Goal: Information Seeking & Learning: Learn about a topic

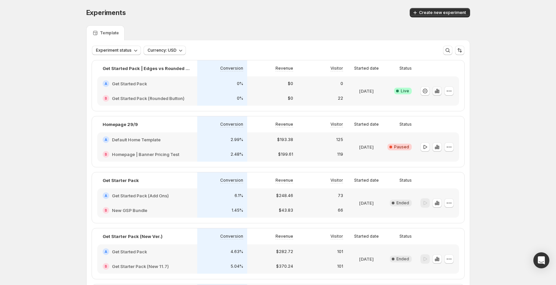
click at [439, 92] on icon "button" at bounding box center [438, 92] width 1 height 4
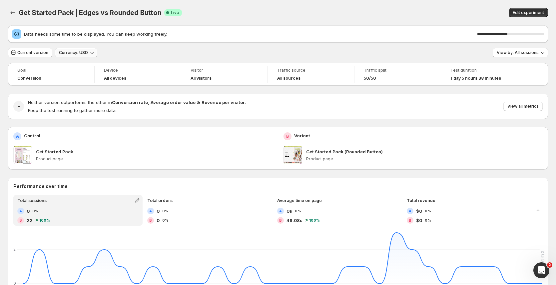
click at [89, 53] on icon "button" at bounding box center [92, 52] width 7 height 7
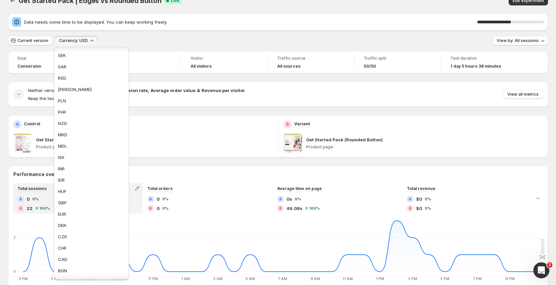
scroll to position [91, 0]
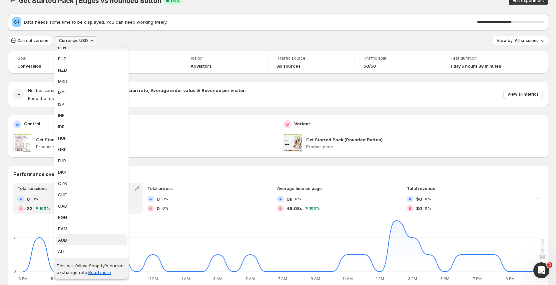
click at [90, 238] on span "AUD" at bounding box center [91, 239] width 67 height 7
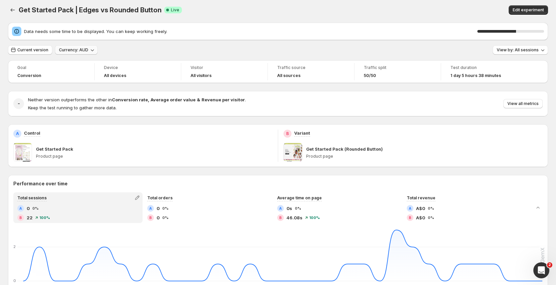
scroll to position [0, 0]
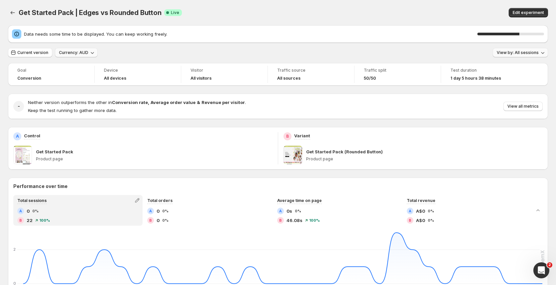
click at [524, 54] on span "View by: All sessions" at bounding box center [518, 52] width 42 height 5
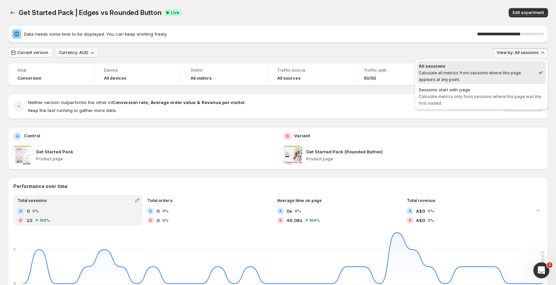
click at [407, 51] on div "Current version Currency: AUD View by: All sessions" at bounding box center [278, 53] width 540 height 10
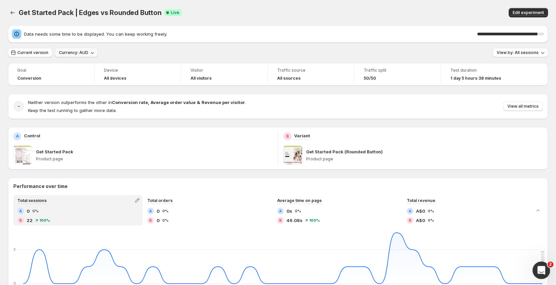
click at [546, 272] on div "Open Intercom Messenger" at bounding box center [540, 269] width 22 height 22
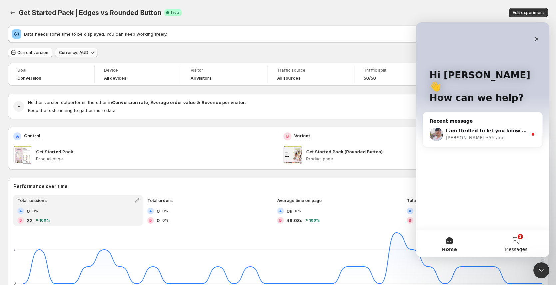
click at [518, 247] on span "Messages" at bounding box center [516, 249] width 23 height 5
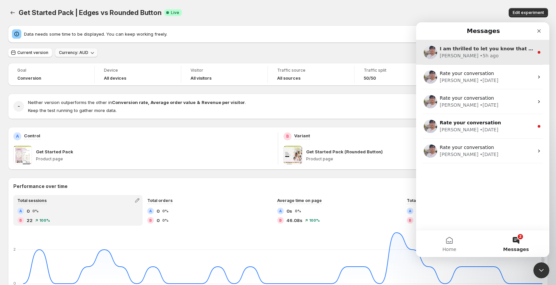
click at [485, 52] on div "I am thrilled to let you know that the new update has now been released. Some p…" at bounding box center [487, 48] width 94 height 7
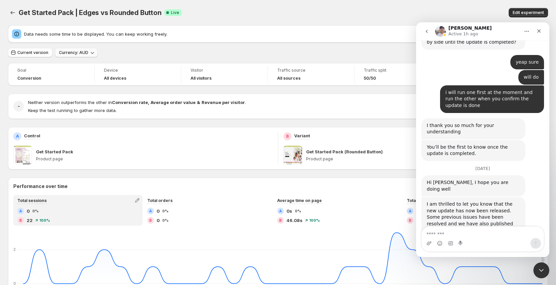
scroll to position [327, 0]
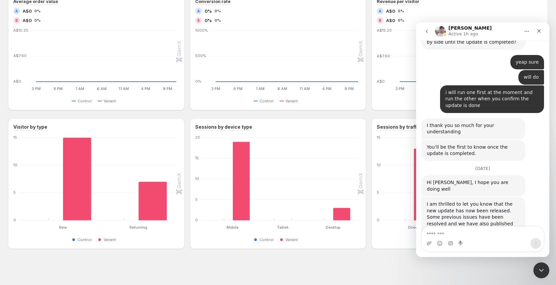
click at [480, 228] on textarea "Message…" at bounding box center [483, 231] width 122 height 11
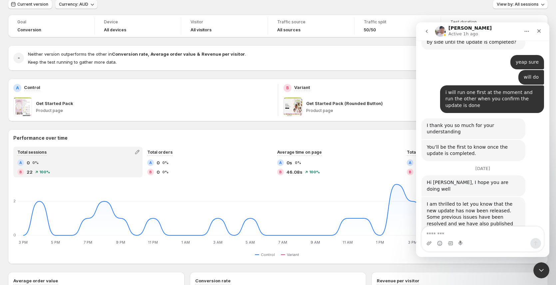
scroll to position [50, 0]
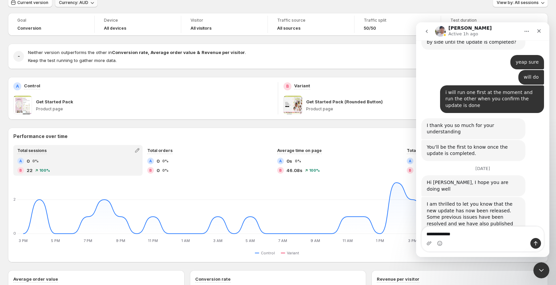
type textarea "**********"
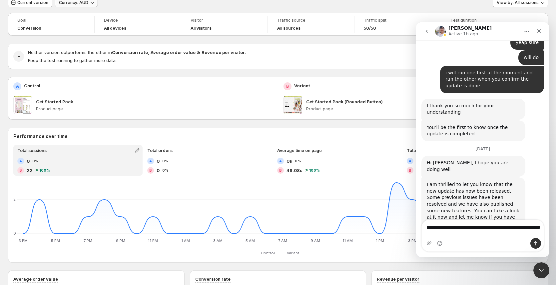
type textarea "**********"
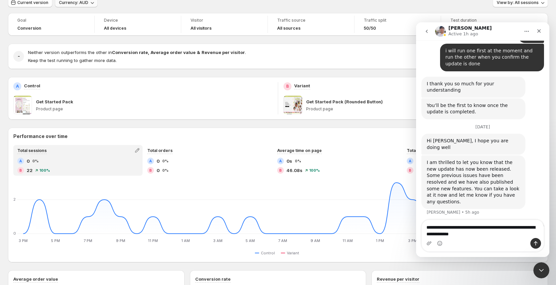
scroll to position [458, 0]
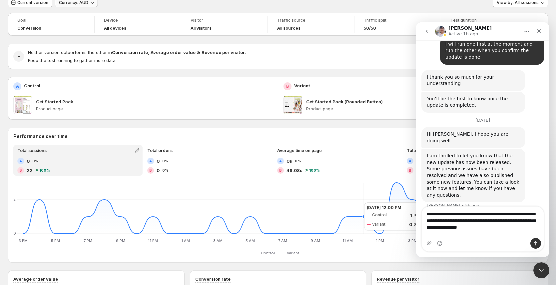
type textarea "**********"
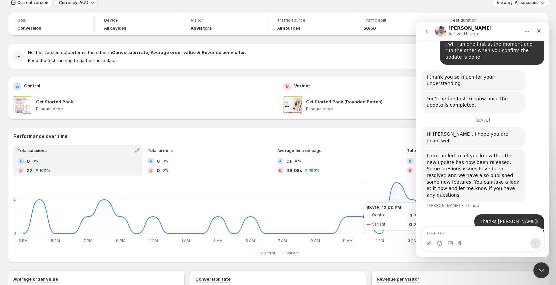
scroll to position [486, 0]
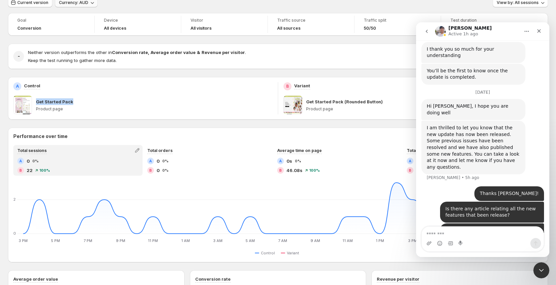
drag, startPoint x: 72, startPoint y: 102, endPoint x: 221, endPoint y: 162, distance: 160.8
click at [37, 103] on div "Get Started Pack" at bounding box center [154, 101] width 236 height 7
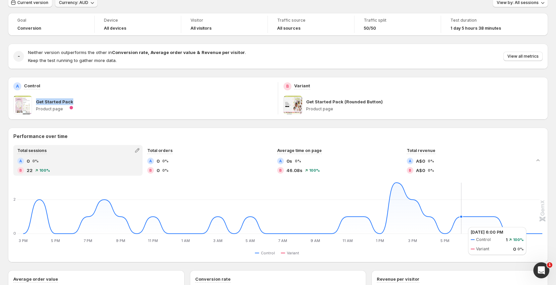
copy p "Get Started Pack"
drag, startPoint x: 534, startPoint y: 267, endPoint x: 1066, endPoint y: 529, distance: 593.4
click at [532, 266] on html at bounding box center [540, 269] width 16 height 16
click at [539, 266] on icon "Open Intercom Messenger" at bounding box center [540, 269] width 11 height 11
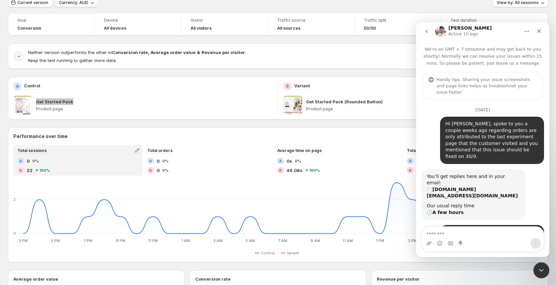
scroll to position [379, 0]
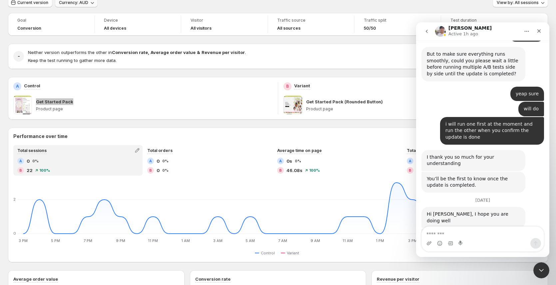
click at [491, 231] on textarea "Message…" at bounding box center [483, 231] width 122 height 11
type textarea "**********"
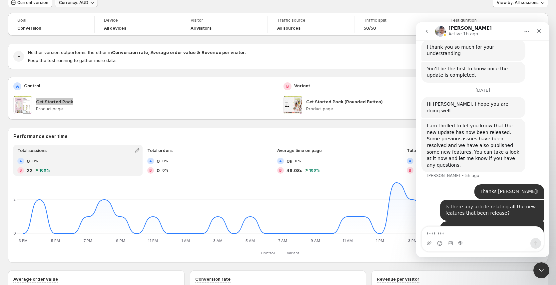
scroll to position [501, 0]
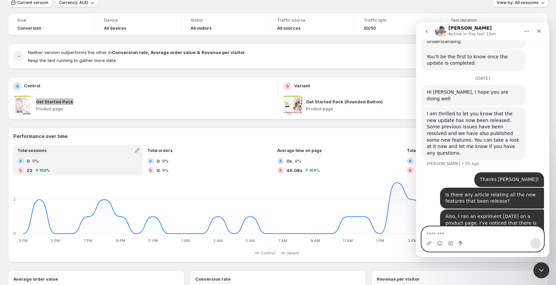
click at [458, 236] on textarea "Message…" at bounding box center [483, 231] width 122 height 11
paste textarea "******"
type textarea "**********"
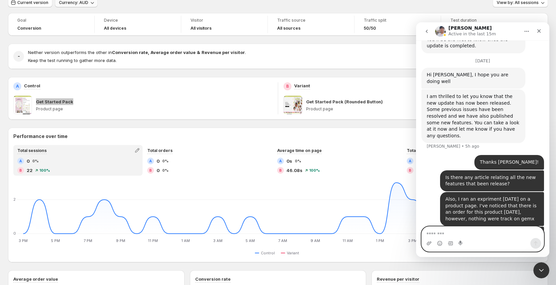
scroll to position [523, 0]
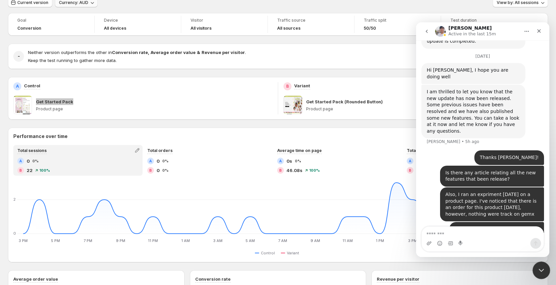
click at [541, 262] on div "Close Intercom Messenger" at bounding box center [540, 269] width 16 height 16
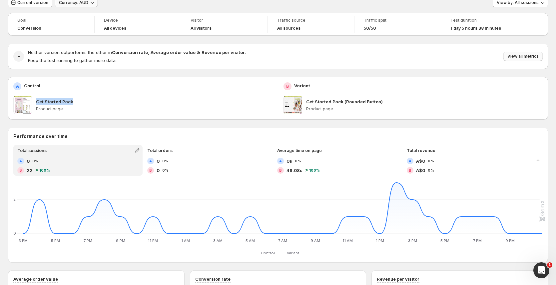
click at [512, 56] on span "View all metrics" at bounding box center [522, 56] width 31 height 5
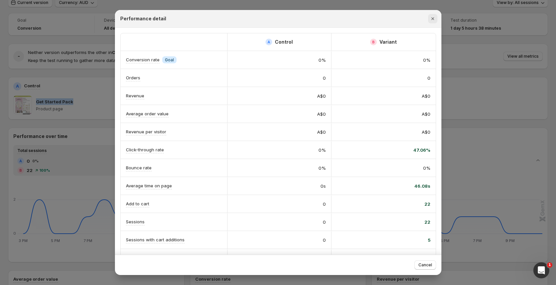
click at [434, 16] on icon "Close" at bounding box center [432, 18] width 7 height 7
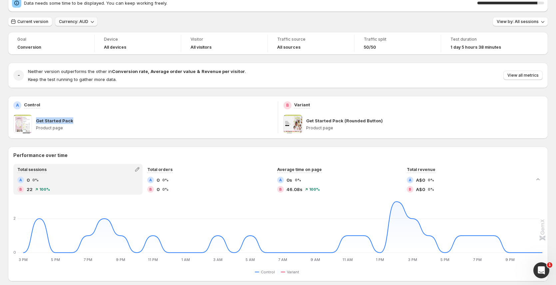
scroll to position [7, 0]
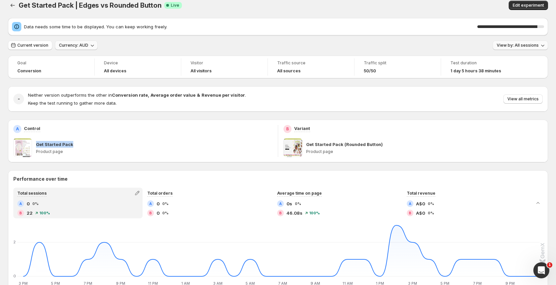
click at [539, 46] on span "View by: All sessions" at bounding box center [518, 45] width 42 height 5
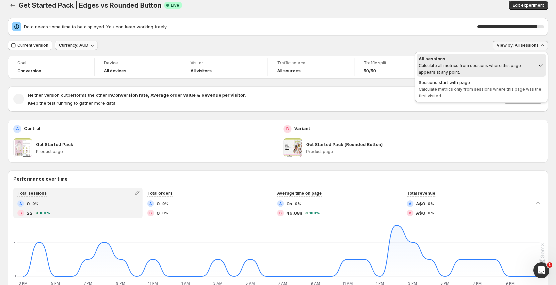
click at [436, 44] on div "Current version Currency: AUD View by: All sessions" at bounding box center [278, 46] width 540 height 10
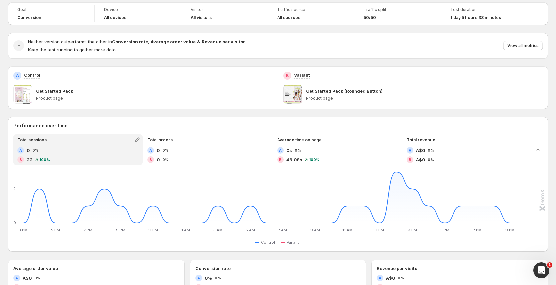
scroll to position [61, 0]
drag, startPoint x: 543, startPoint y: 277, endPoint x: 1076, endPoint y: 539, distance: 594.3
click at [543, 277] on html at bounding box center [540, 269] width 16 height 16
click at [542, 276] on div "Open Intercom Messenger" at bounding box center [540, 269] width 22 height 22
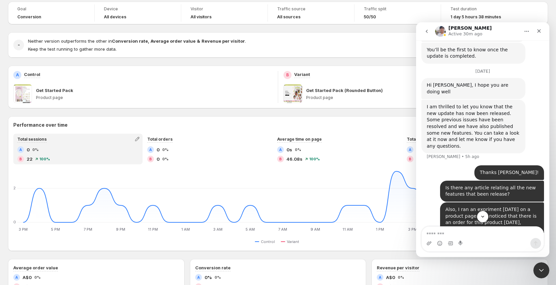
scroll to position [523, 0]
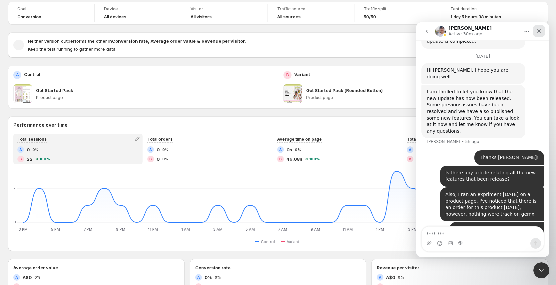
click at [542, 32] on div "Close" at bounding box center [539, 31] width 12 height 12
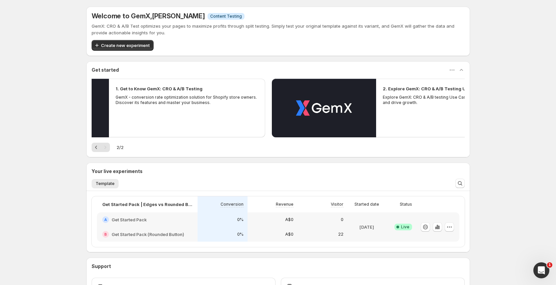
drag, startPoint x: 322, startPoint y: 116, endPoint x: 131, endPoint y: 112, distance: 190.9
click at [137, 113] on div "1. Get to Know GemX: CRO & A/B Testing GemX - conversion rate optimization solu…" at bounding box center [187, 108] width 157 height 59
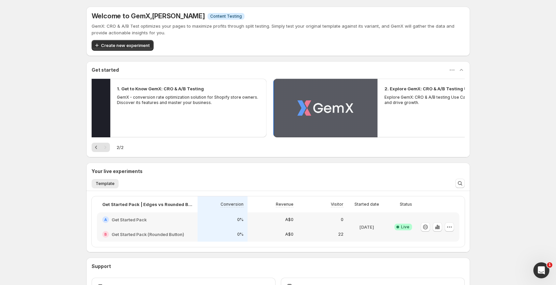
drag, startPoint x: 222, startPoint y: 107, endPoint x: 306, endPoint y: 101, distance: 84.4
click at [304, 101] on button "Play video" at bounding box center [325, 108] width 104 height 59
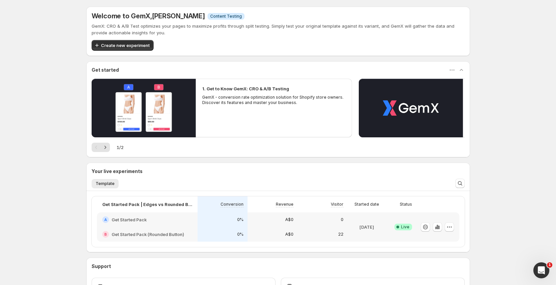
click at [237, 95] on p "GemX - conversion rate optimization solution for Shopify store owners. Discover…" at bounding box center [273, 100] width 143 height 11
click at [220, 90] on h2 "1. Get to Know GemX: CRO & A/B Testing" at bounding box center [245, 88] width 87 height 7
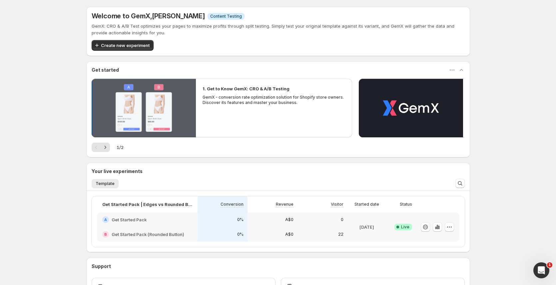
click at [165, 103] on button "Play video" at bounding box center [144, 108] width 104 height 59
